Goal: Navigation & Orientation: Find specific page/section

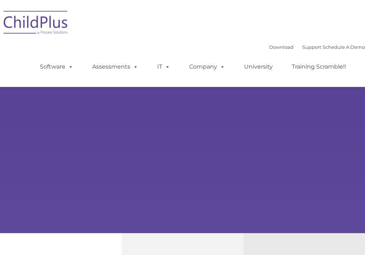
type input ""
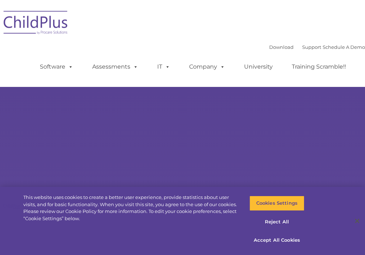
select select "MEDIUM"
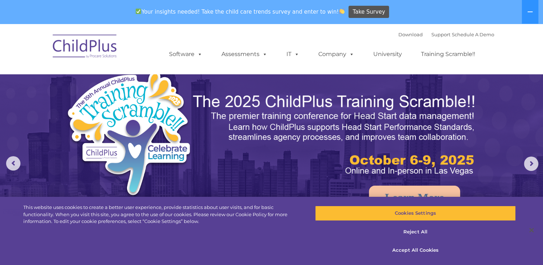
click at [365, 56] on nav "Download Support | Schedule A Demo  MENU MENU Software ChildPlus: The original…" at bounding box center [271, 49] width 543 height 50
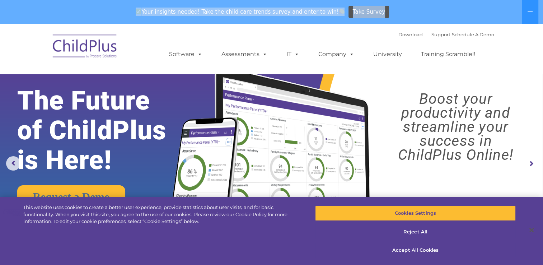
drag, startPoint x: 516, startPoint y: 15, endPoint x: 514, endPoint y: 7, distance: 8.3
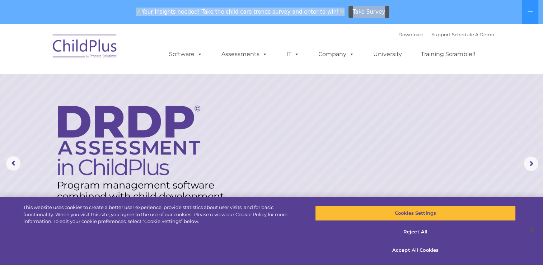
click at [82, 43] on img at bounding box center [85, 47] width 72 height 36
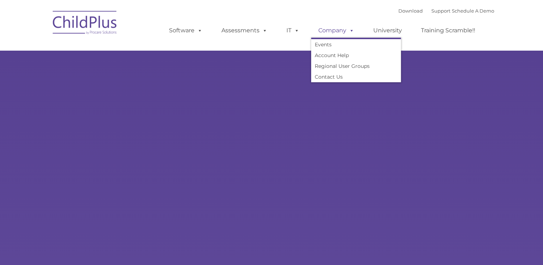
type input ""
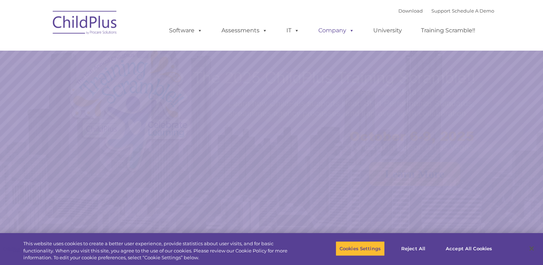
select select "MEDIUM"
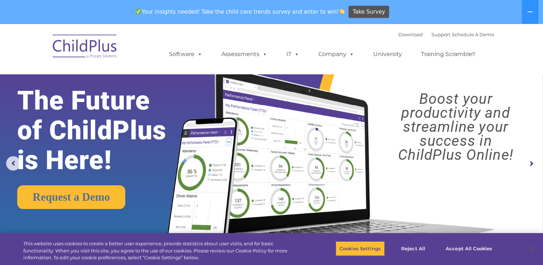
click at [536, 88] on img at bounding box center [271, 131] width 543 height 214
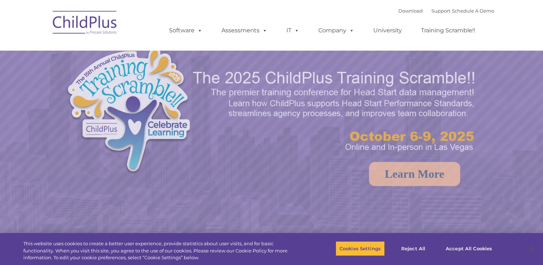
select select "MEDIUM"
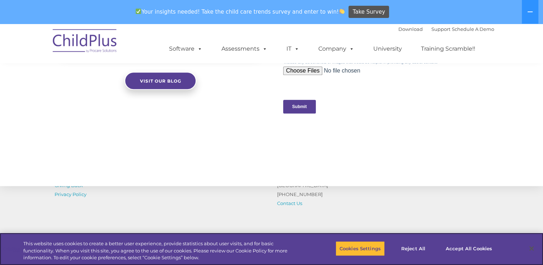
scroll to position [808, 0]
